Goal: Check status: Check status

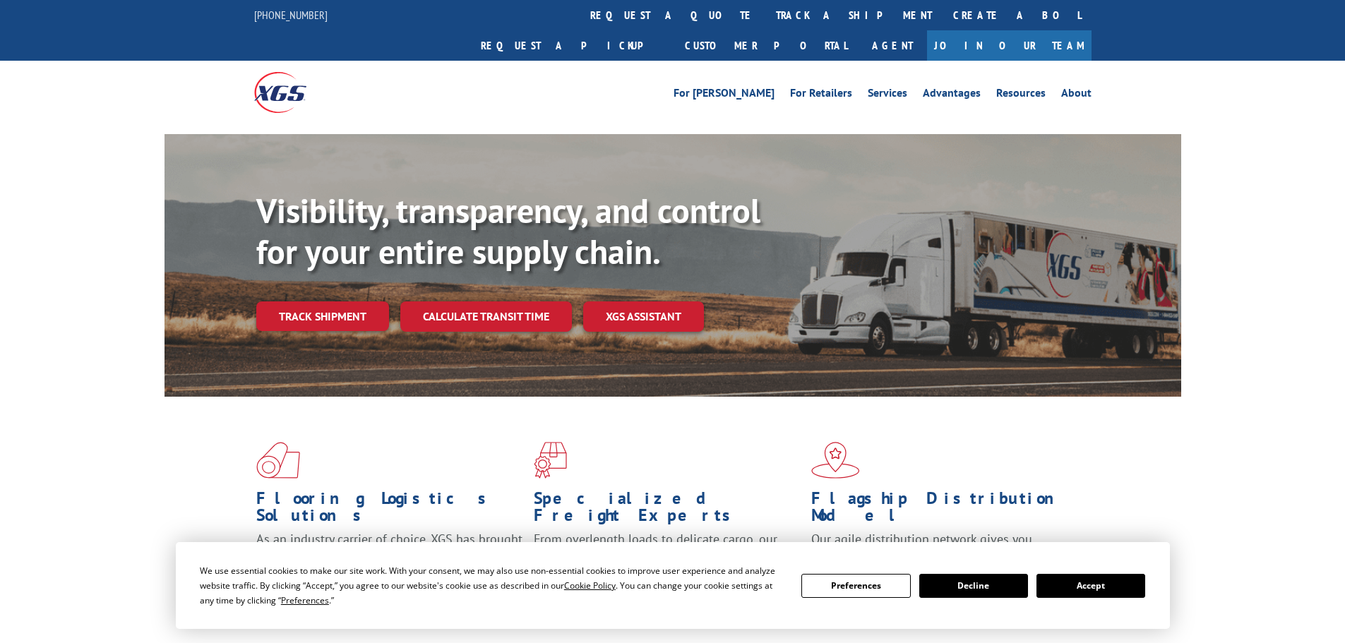
click at [1095, 589] on button "Accept" at bounding box center [1090, 586] width 109 height 24
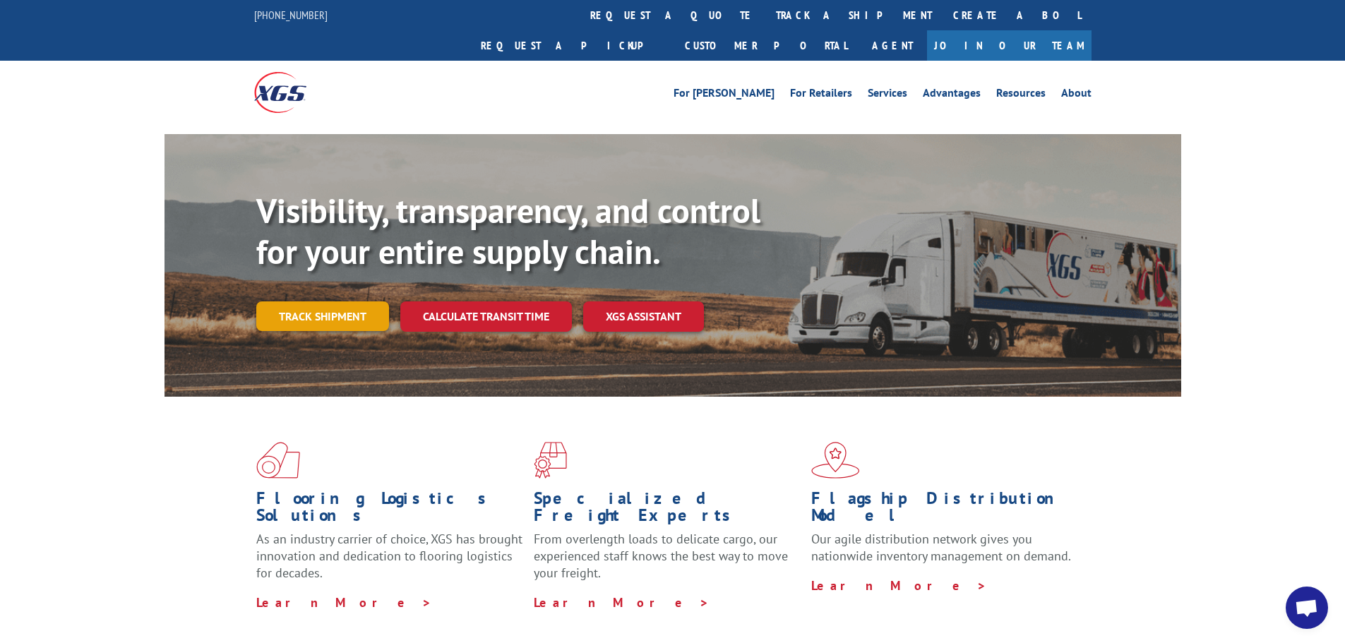
click at [287, 301] on link "Track shipment" at bounding box center [322, 316] width 133 height 30
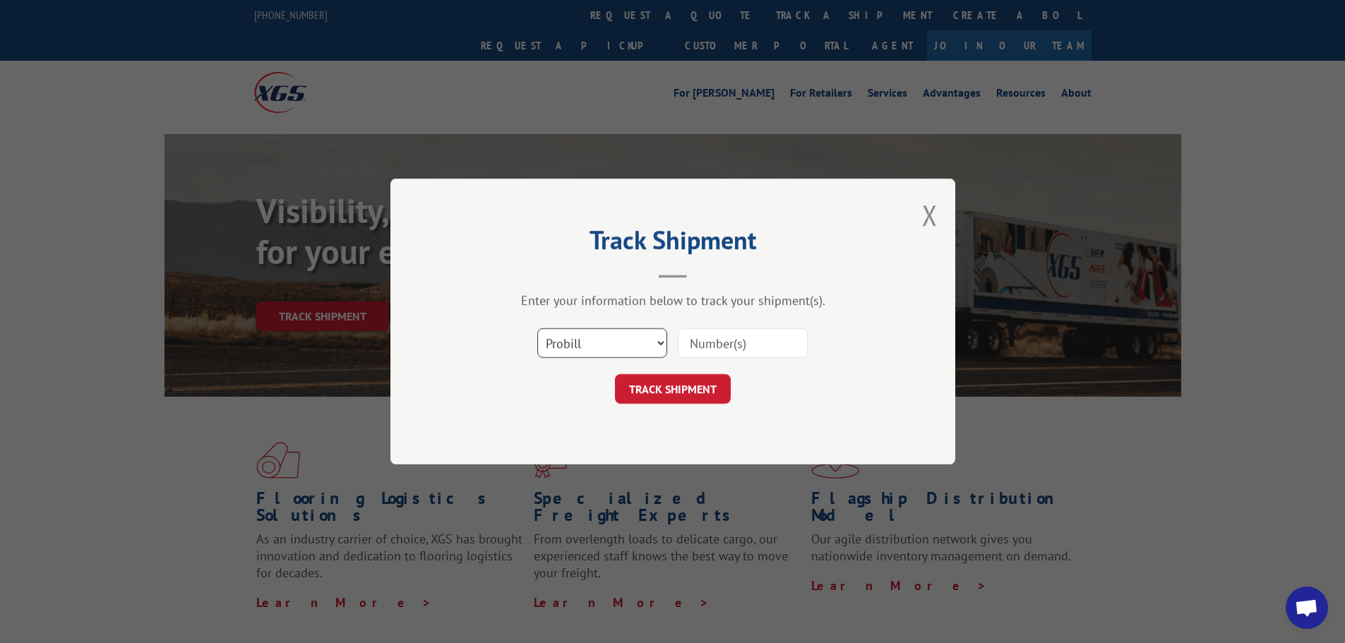
click at [603, 343] on select "Select category... Probill BOL PO" at bounding box center [602, 343] width 130 height 30
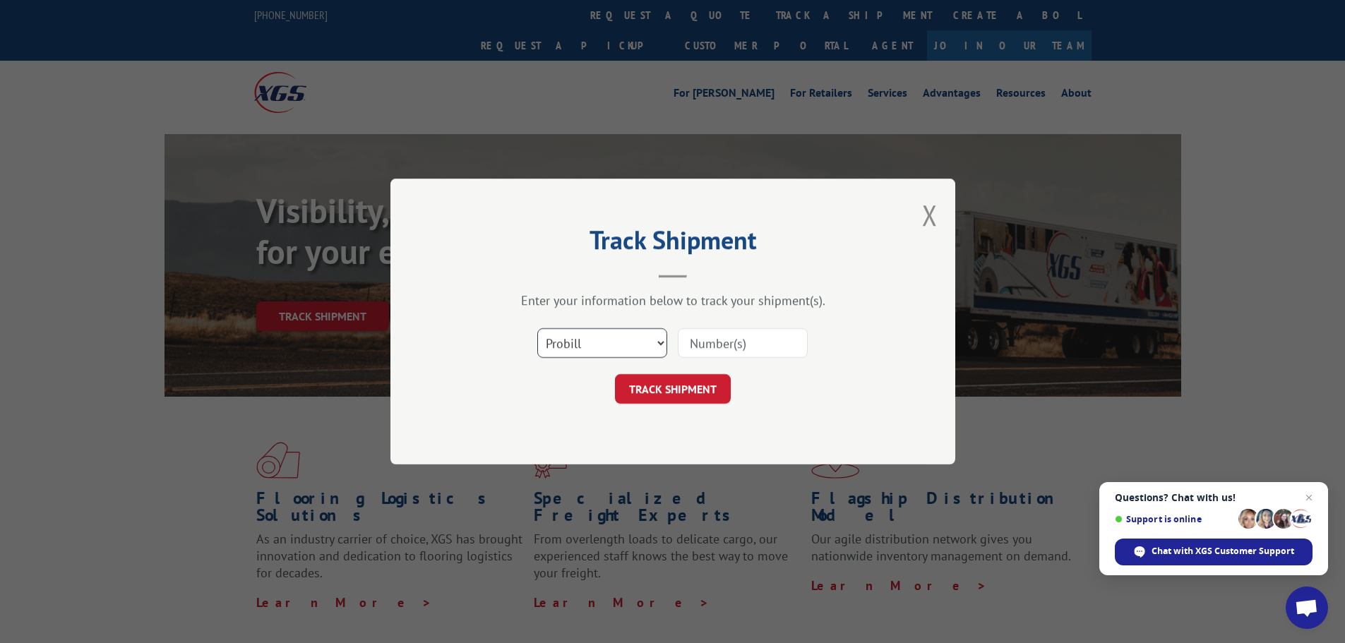
select select "bol"
click at [537, 328] on select "Select category... Probill BOL PO" at bounding box center [602, 343] width 130 height 30
click at [725, 341] on input at bounding box center [743, 343] width 130 height 30
paste input "7041404"
type input "7041404"
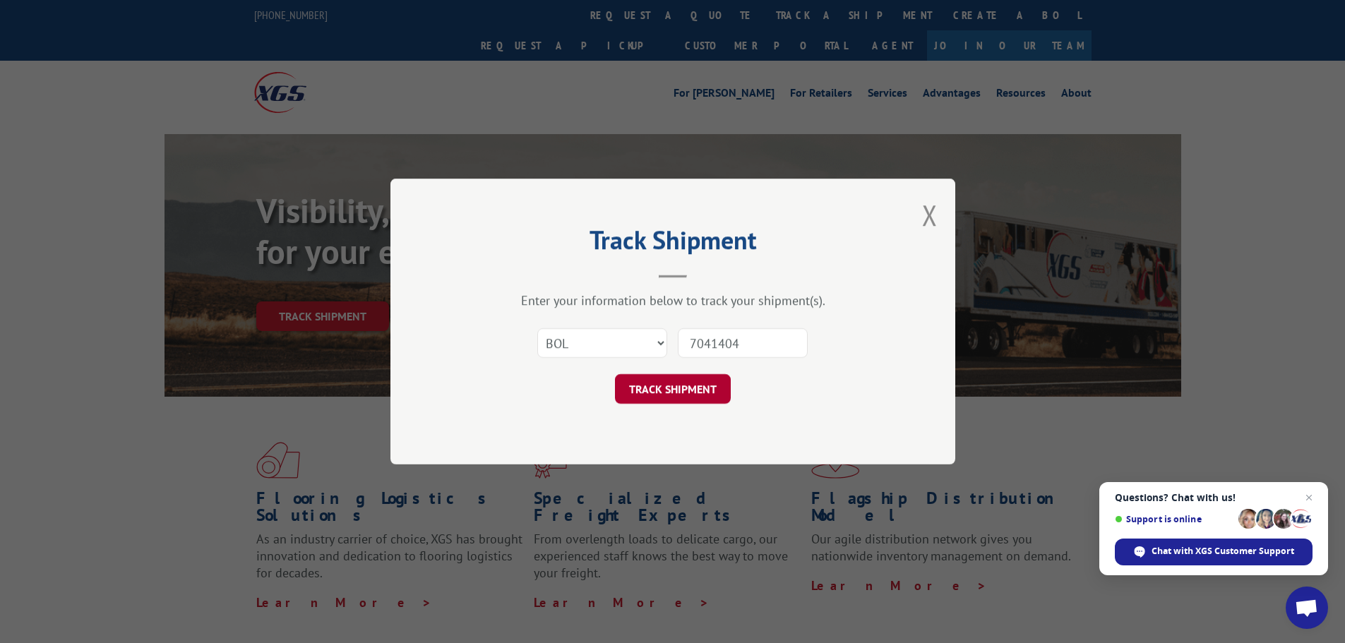
click at [667, 387] on button "TRACK SHIPMENT" at bounding box center [673, 389] width 116 height 30
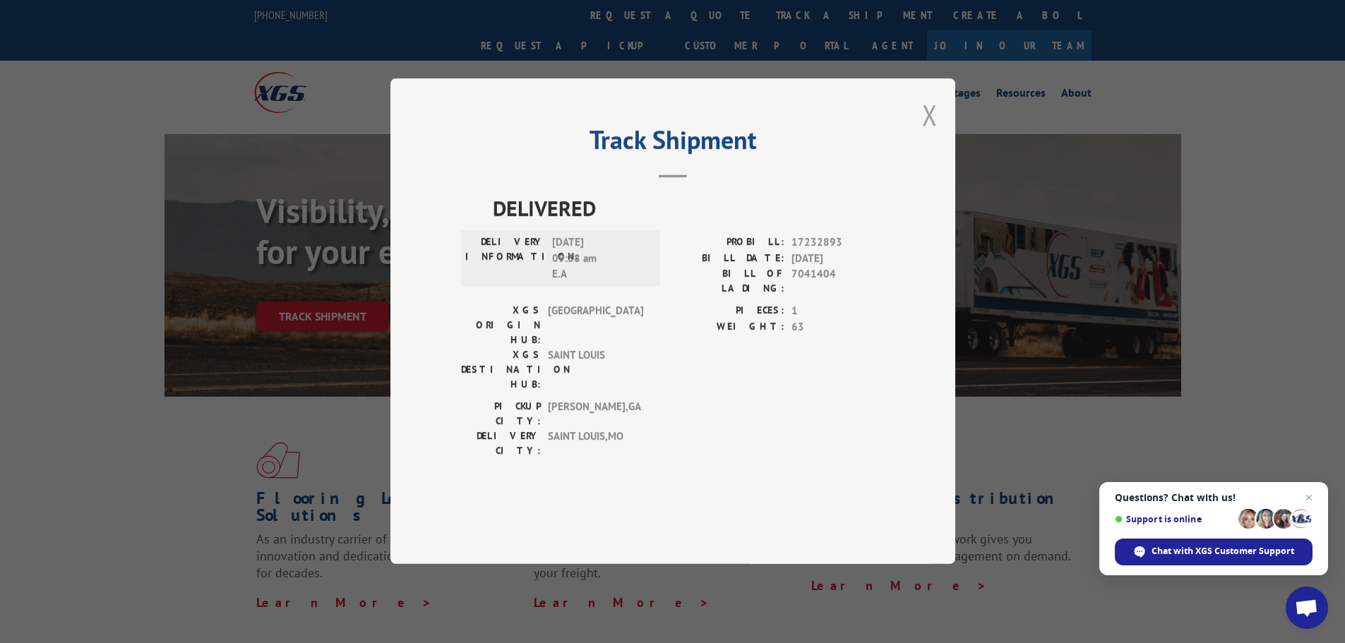
click at [934, 133] on button "Close modal" at bounding box center [930, 114] width 16 height 37
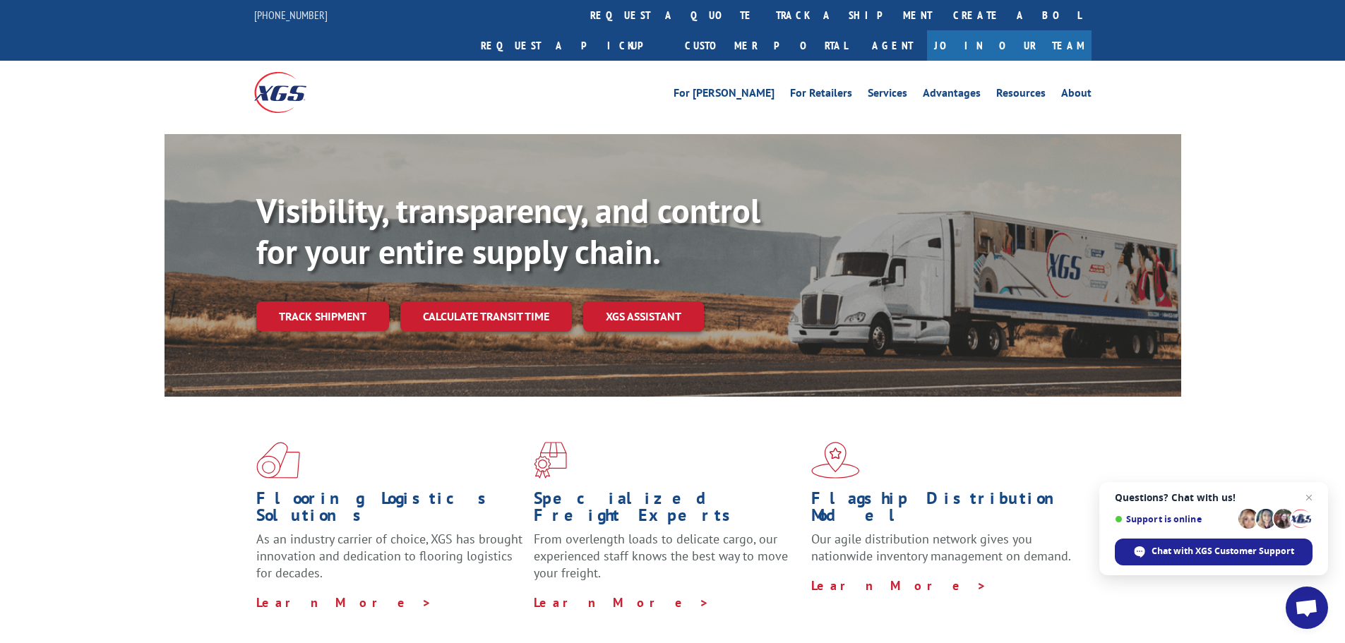
click at [356, 301] on link "Track shipment" at bounding box center [322, 316] width 133 height 30
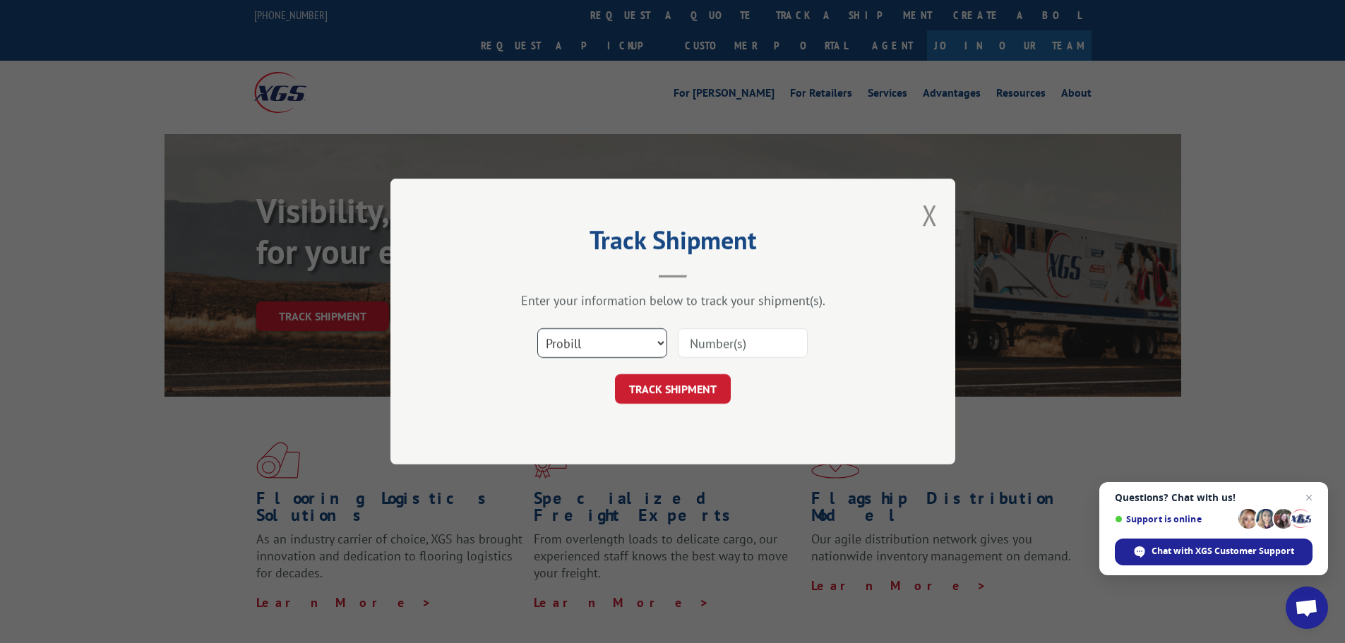
click at [589, 343] on select "Select category... Probill BOL PO" at bounding box center [602, 343] width 130 height 30
select select "bol"
click at [537, 328] on select "Select category... Probill BOL PO" at bounding box center [602, 343] width 130 height 30
click at [702, 348] on input at bounding box center [743, 343] width 130 height 30
paste input "7041405"
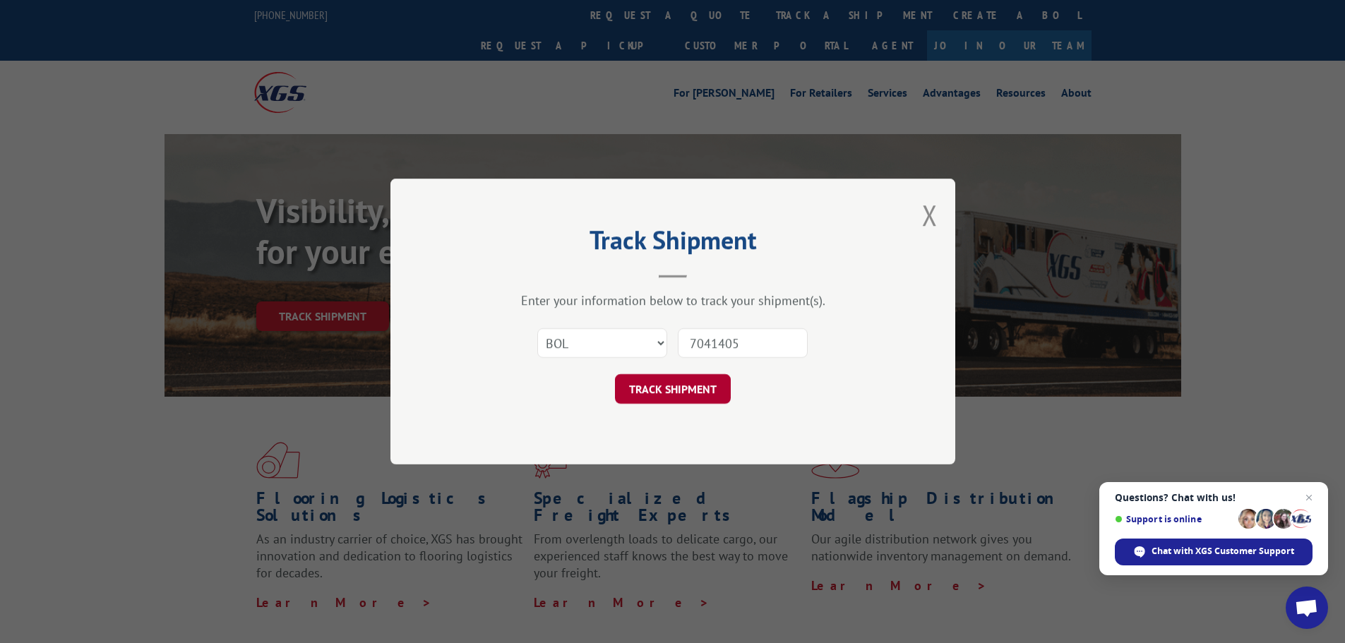
type input "7041405"
click at [685, 390] on button "TRACK SHIPMENT" at bounding box center [673, 389] width 116 height 30
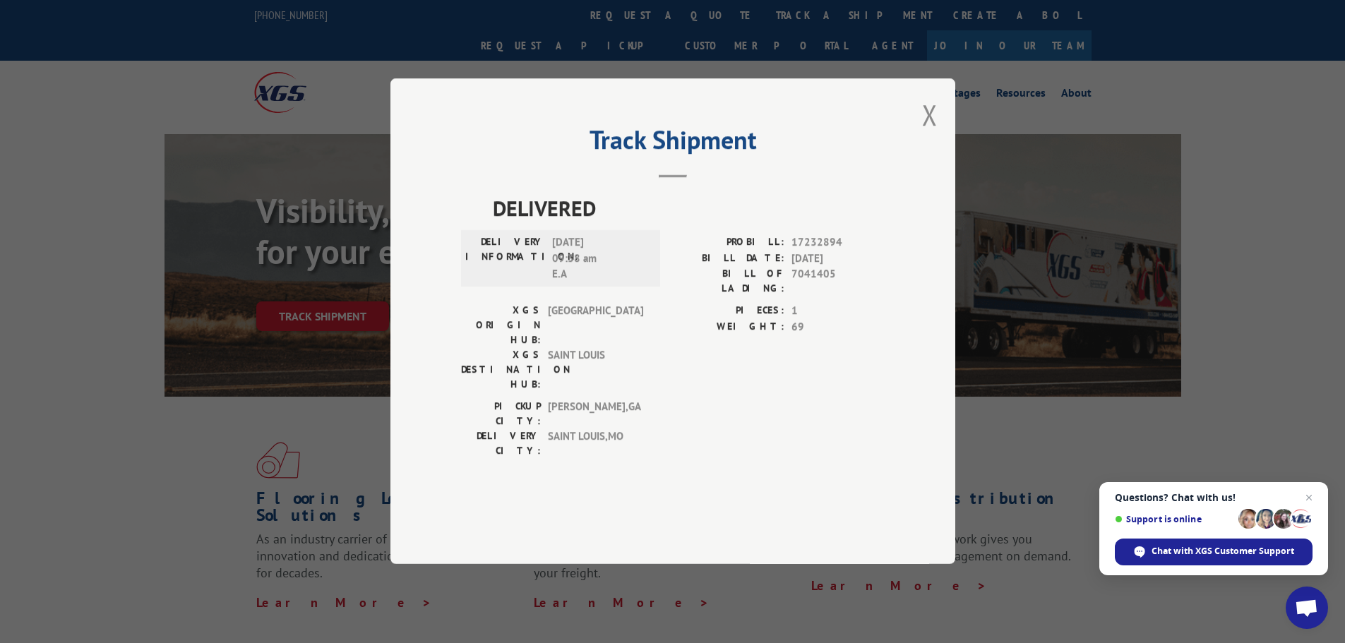
click at [925, 133] on button "Close modal" at bounding box center [930, 114] width 16 height 37
